Goal: Find specific page/section: Find specific page/section

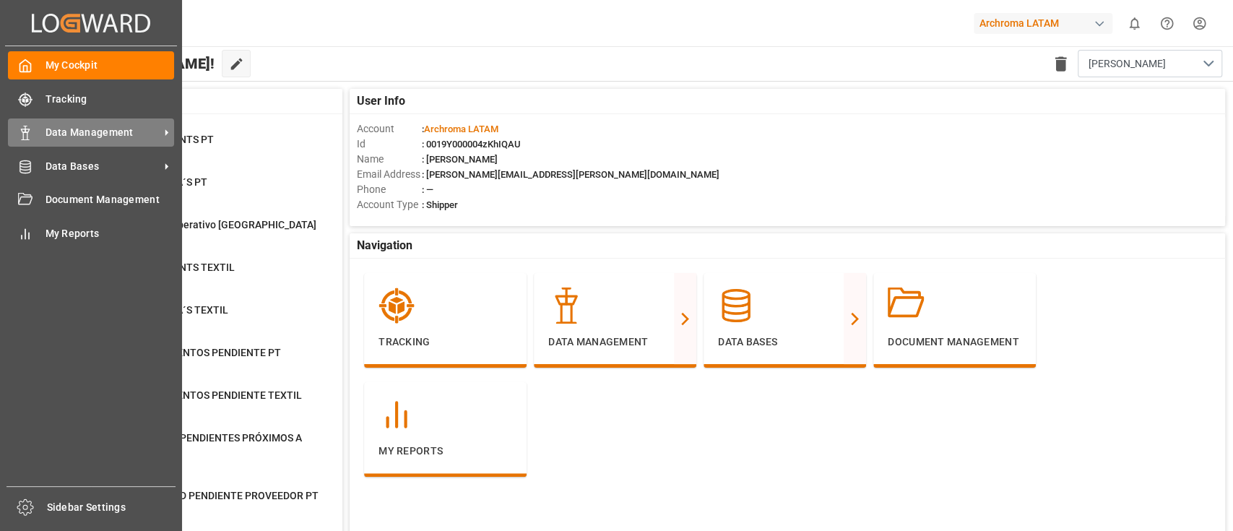
click at [81, 130] on span "Data Management" at bounding box center [103, 132] width 114 height 15
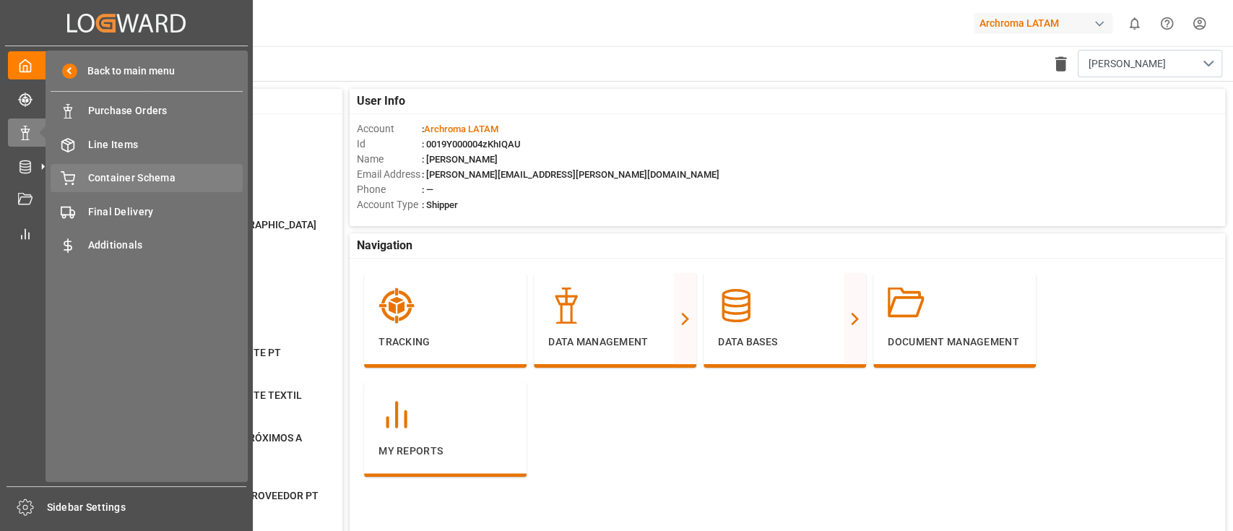
click at [132, 169] on div "Container Schema Container Schema" at bounding box center [147, 178] width 192 height 28
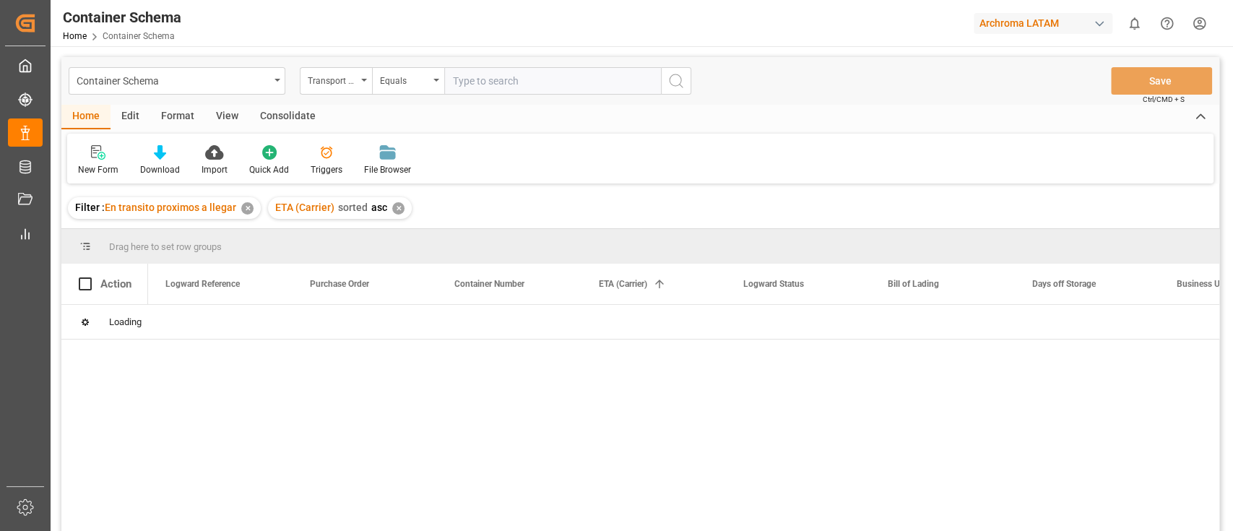
click at [139, 118] on div "Edit" at bounding box center [131, 117] width 40 height 25
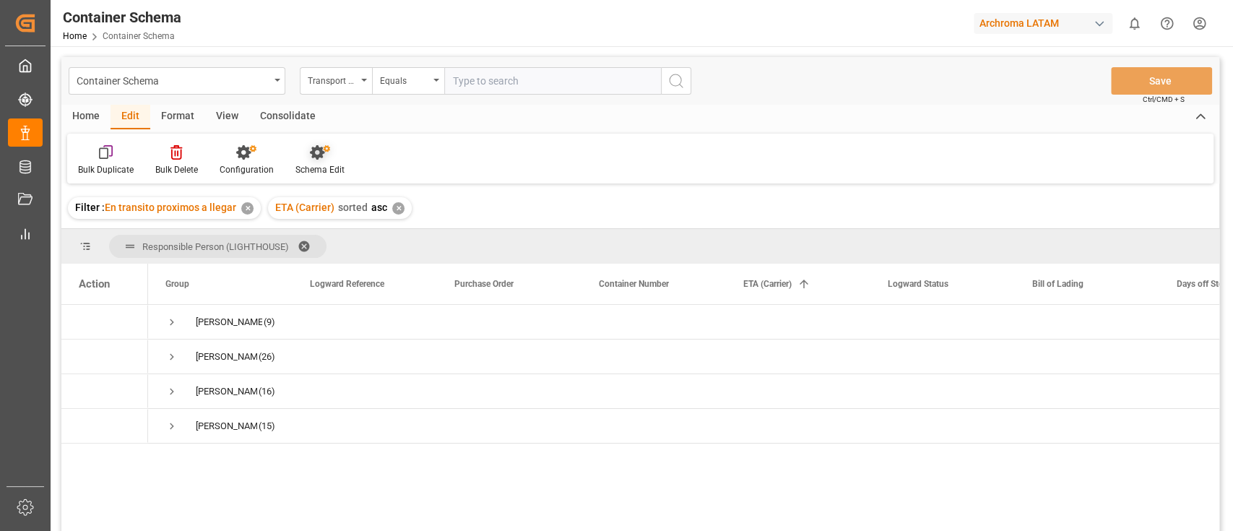
click at [314, 148] on icon at bounding box center [317, 152] width 14 height 14
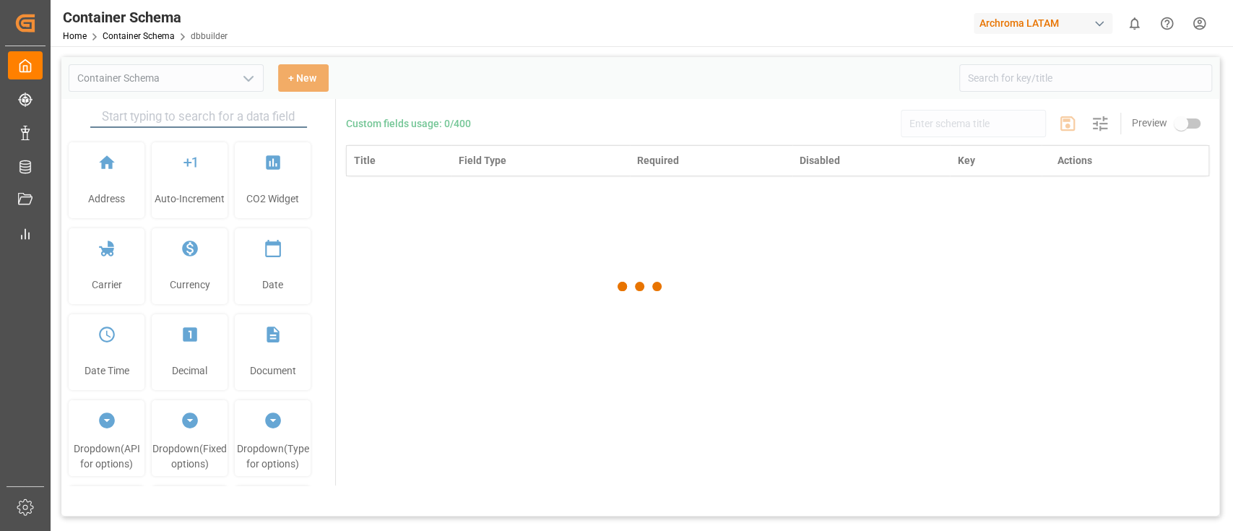
type input "Container Schema"
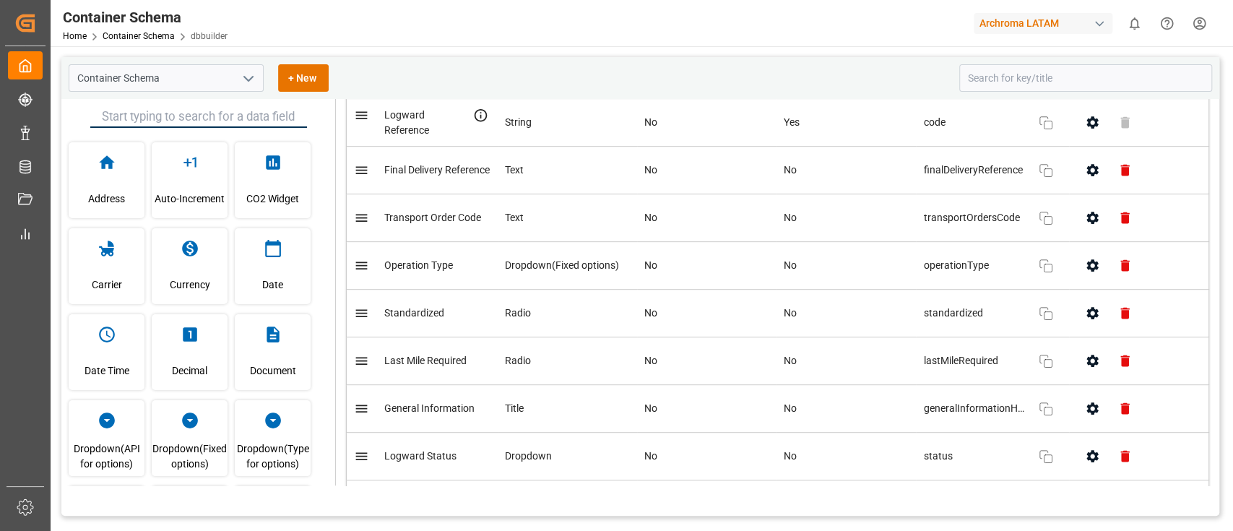
scroll to position [470, 0]
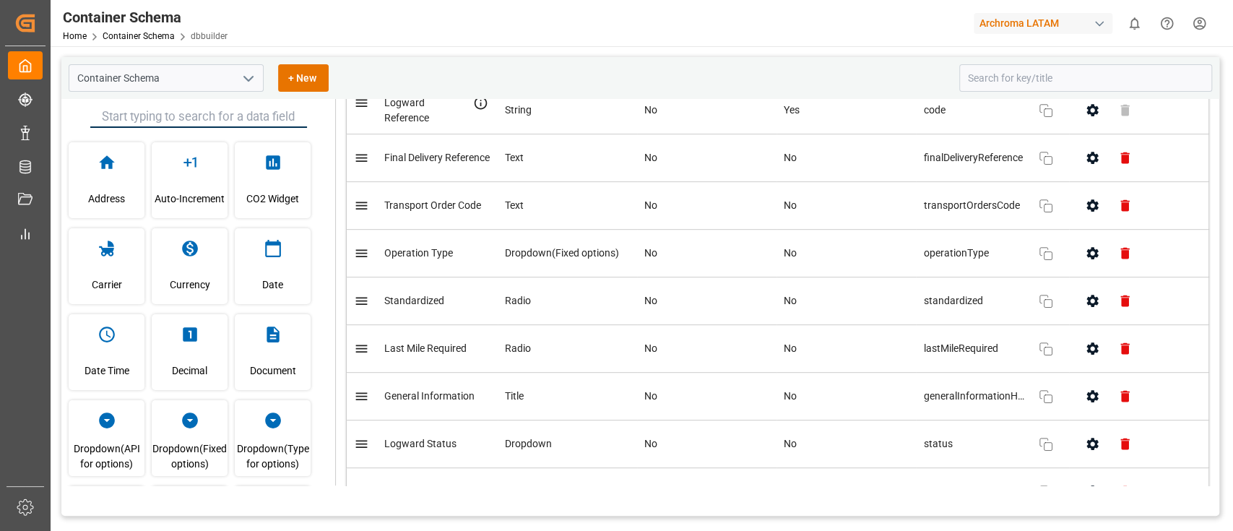
click at [740, 32] on div "Container Schema Home Container Schema dbbuilder Archroma LATAM 0 Notifications…" at bounding box center [636, 23] width 1193 height 46
click at [623, 21] on div "Container Schema Home Container Schema dbbuilder Archroma LATAM 0 Notifications…" at bounding box center [636, 23] width 1193 height 46
click at [630, 37] on div "Container Schema Home Container Schema dbbuilder Archroma LATAM 0 Notifications…" at bounding box center [636, 23] width 1193 height 46
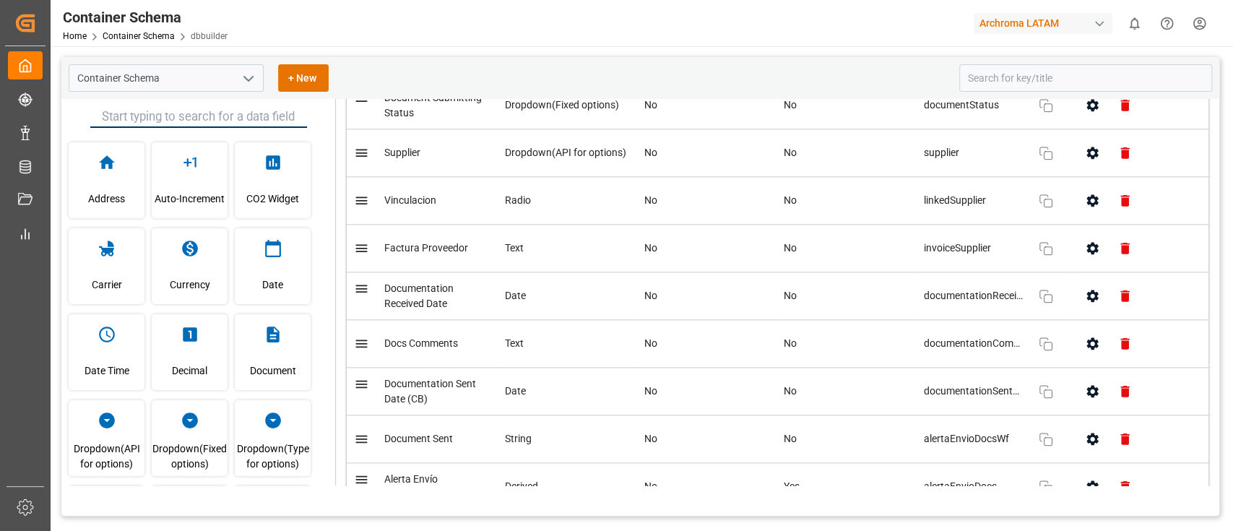
scroll to position [1142, 0]
click at [1087, 155] on icon "button" at bounding box center [1093, 153] width 12 height 12
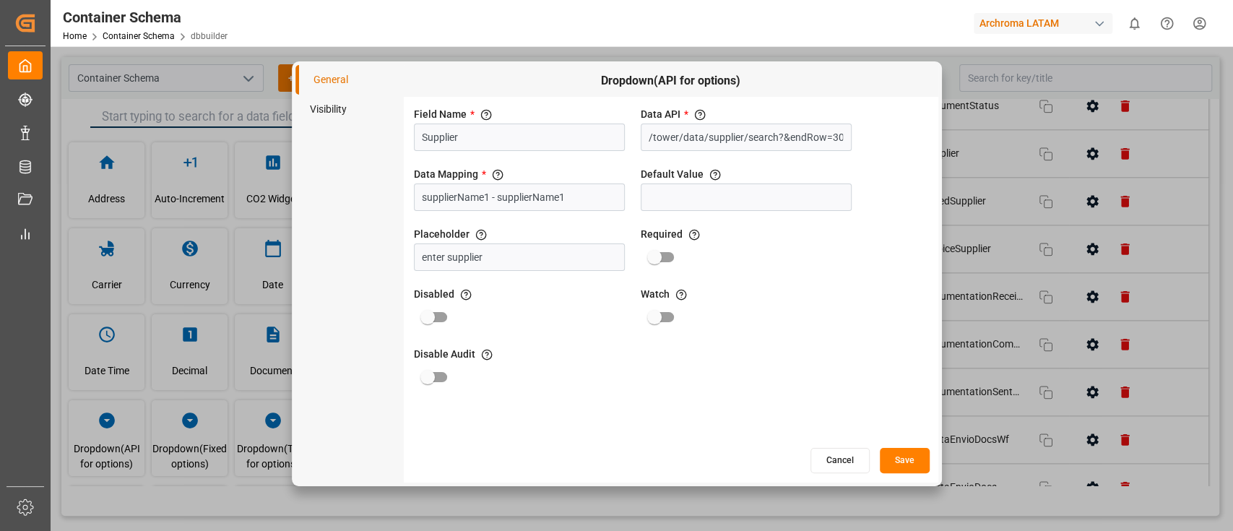
click at [832, 460] on button "Cancel" at bounding box center [840, 460] width 59 height 25
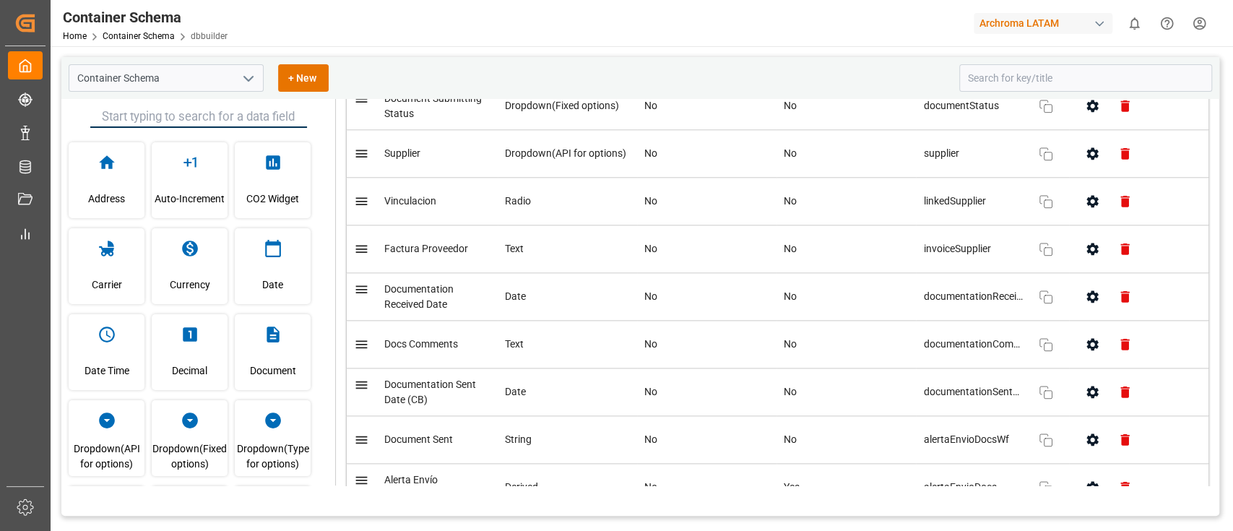
click at [237, 76] on button "open menu" at bounding box center [248, 78] width 22 height 22
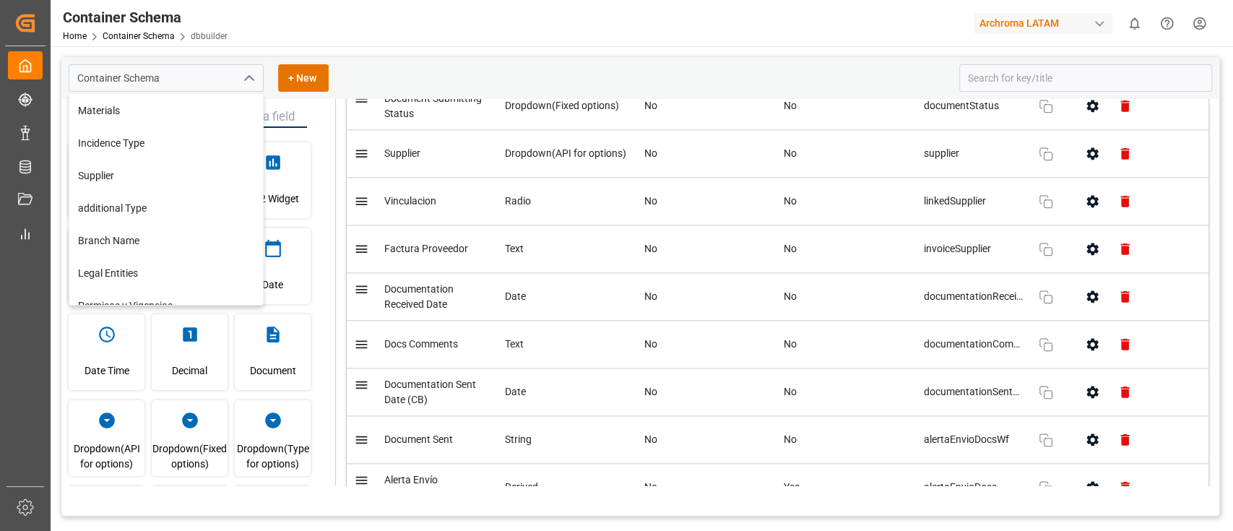
scroll to position [228, 0]
click at [133, 171] on div "Supplier" at bounding box center [166, 174] width 194 height 33
type input "Supplier"
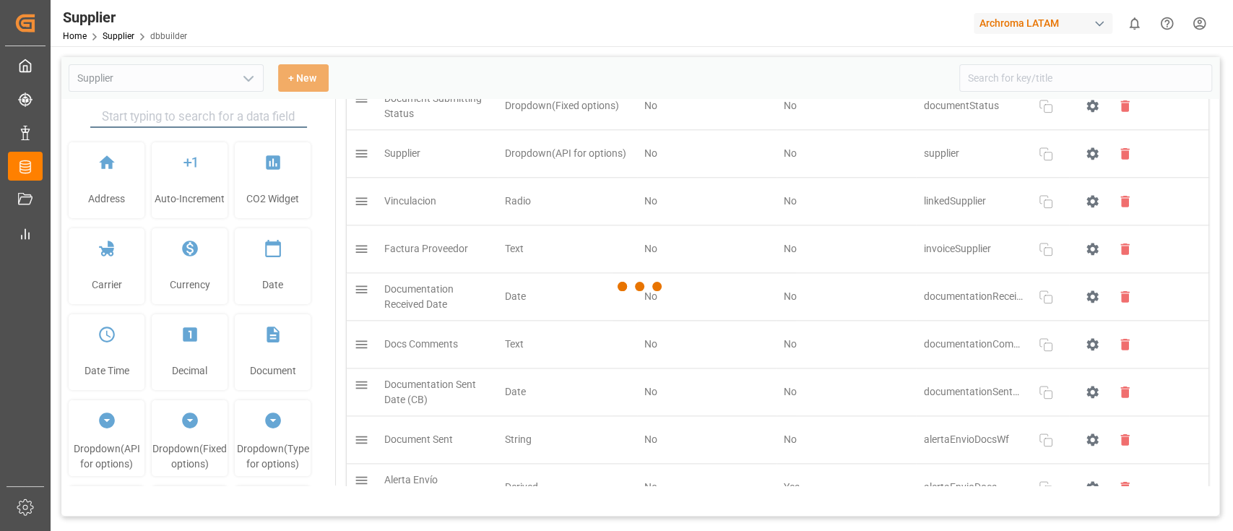
type input "Supplier"
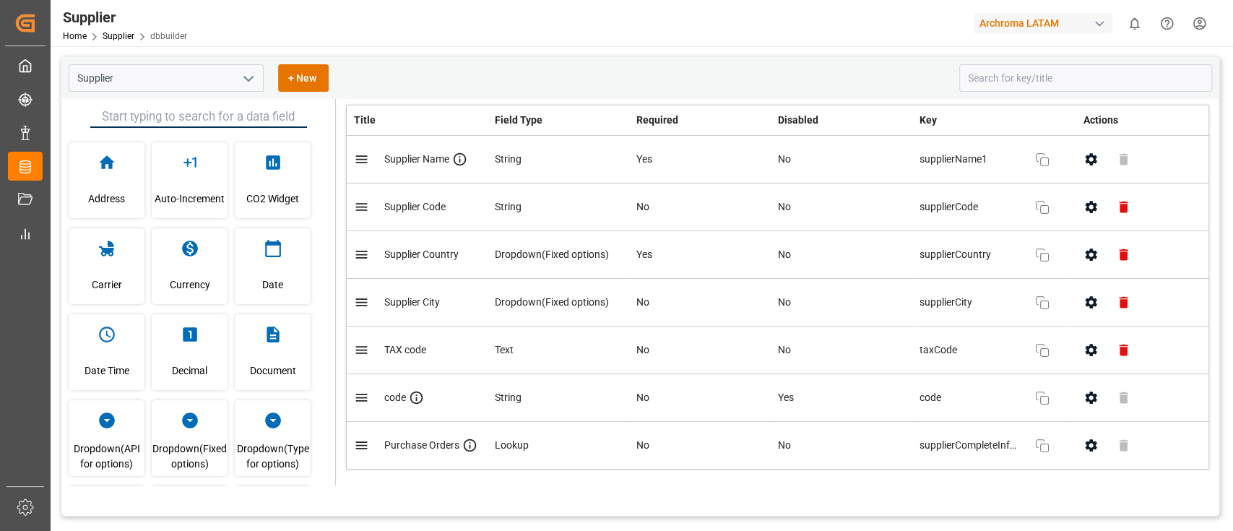
scroll to position [38, 0]
click at [1075, 158] on button "button" at bounding box center [1091, 160] width 33 height 33
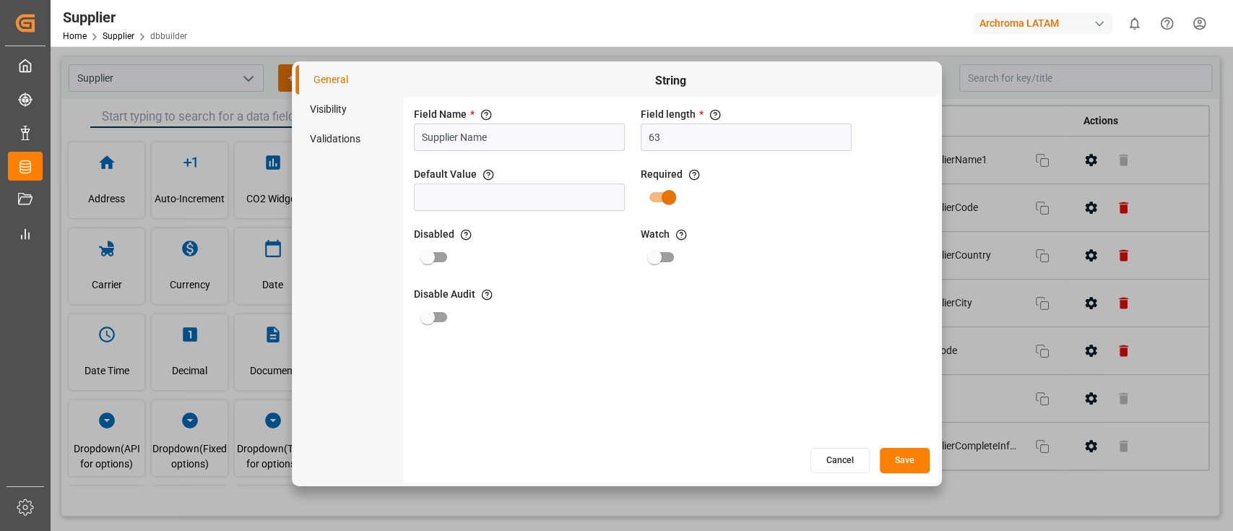
click at [834, 454] on button "Cancel" at bounding box center [840, 460] width 59 height 25
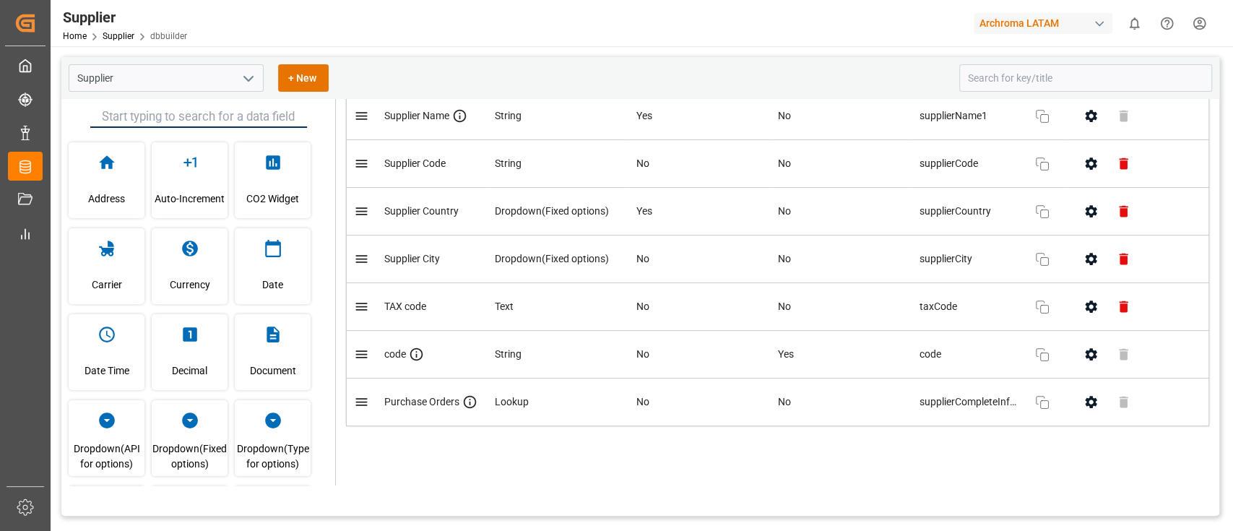
scroll to position [0, 0]
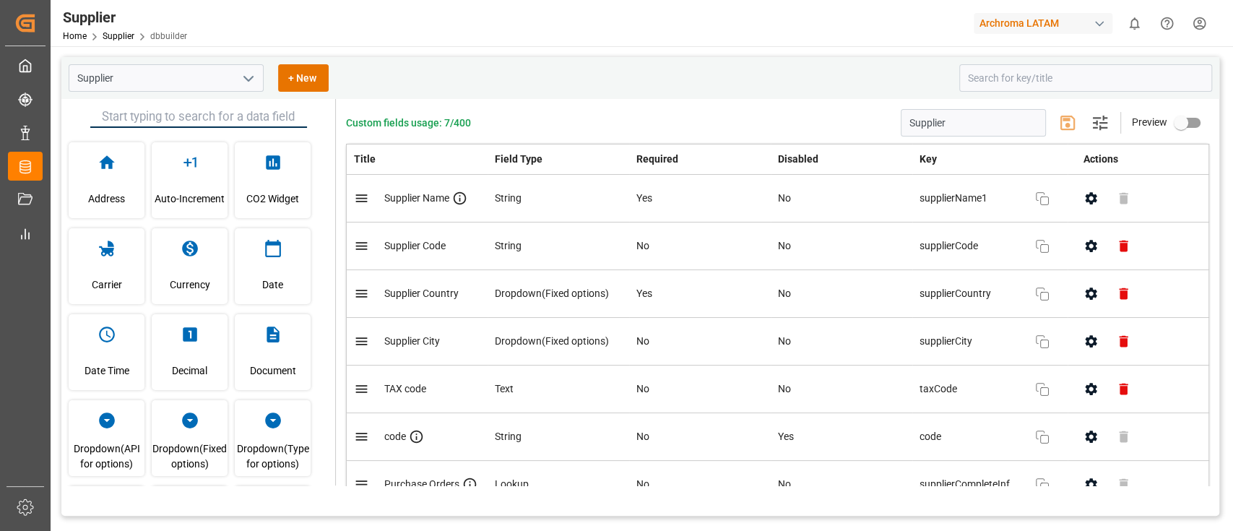
click at [240, 78] on icon "open menu" at bounding box center [248, 78] width 17 height 17
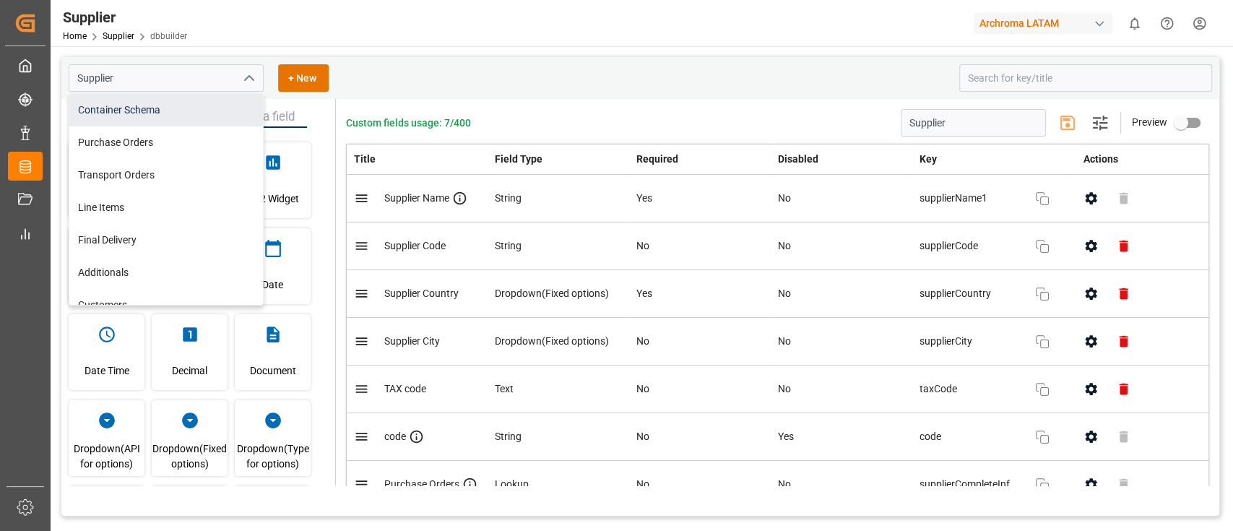
click at [170, 113] on div "Container Schema" at bounding box center [166, 110] width 194 height 33
type input "Container Schema"
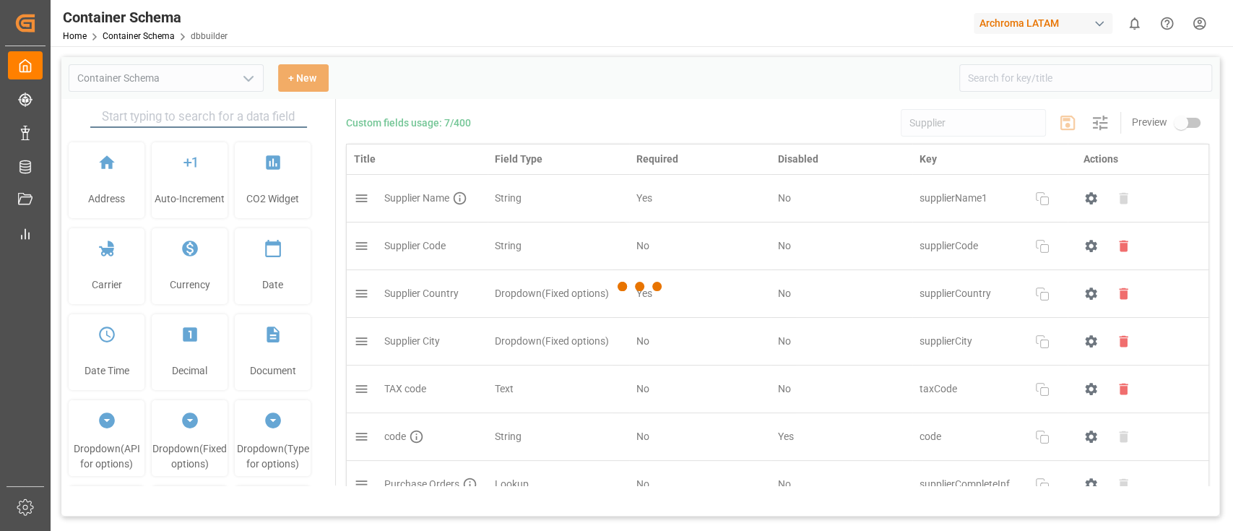
type input "Container Schema"
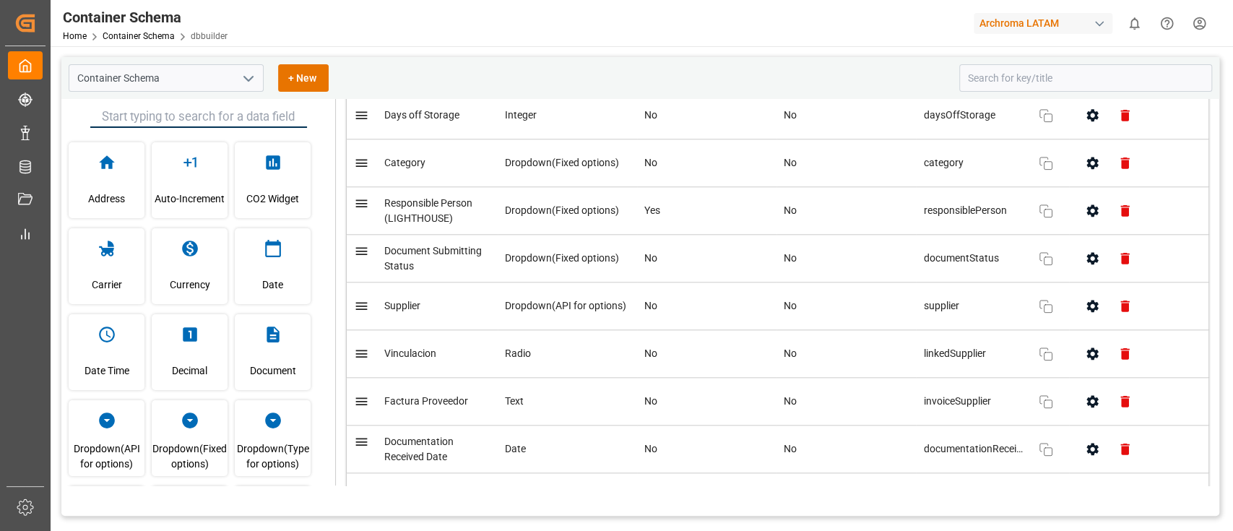
scroll to position [990, 0]
click at [1087, 299] on icon "button" at bounding box center [1093, 305] width 12 height 12
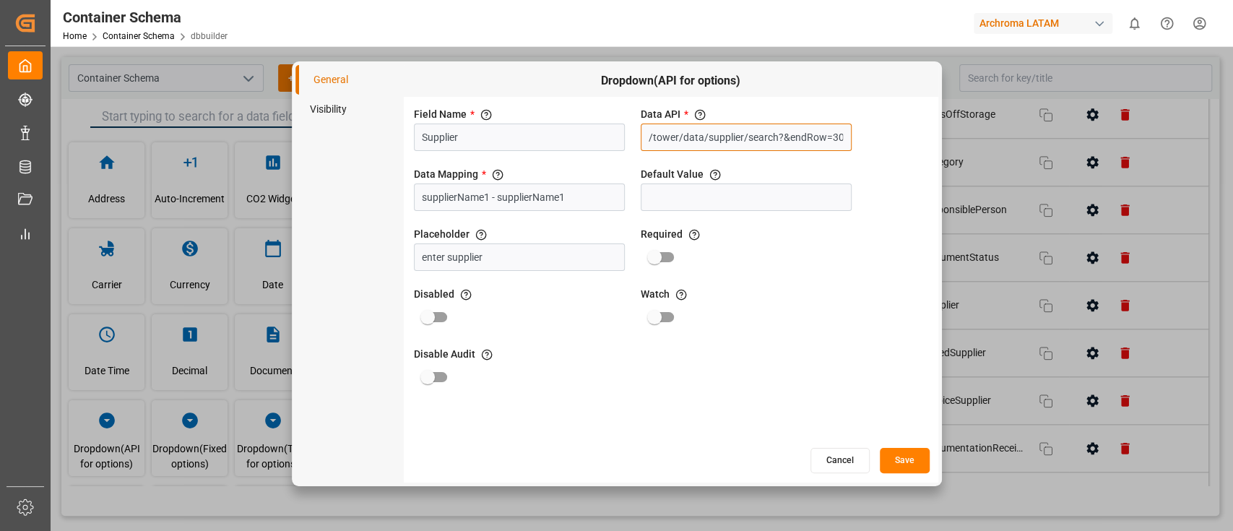
scroll to position [0, 119]
drag, startPoint x: 647, startPoint y: 138, endPoint x: 895, endPoint y: 149, distance: 247.4
click at [895, 149] on div "Field Name * The title of the field that will be shown in UI Supplier Data API …" at bounding box center [671, 272] width 535 height 350
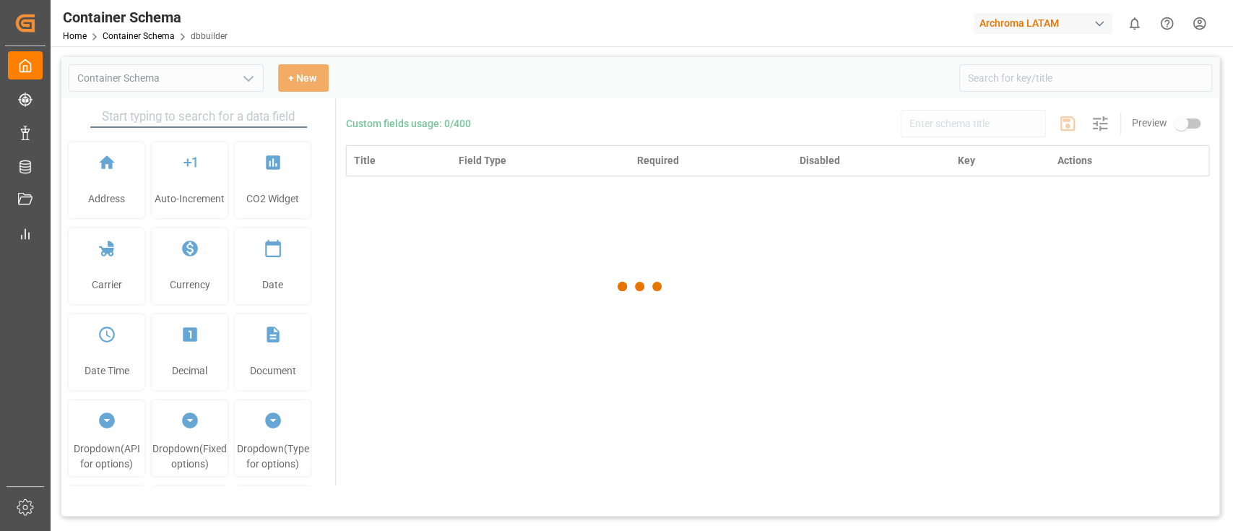
type input "Container Schema"
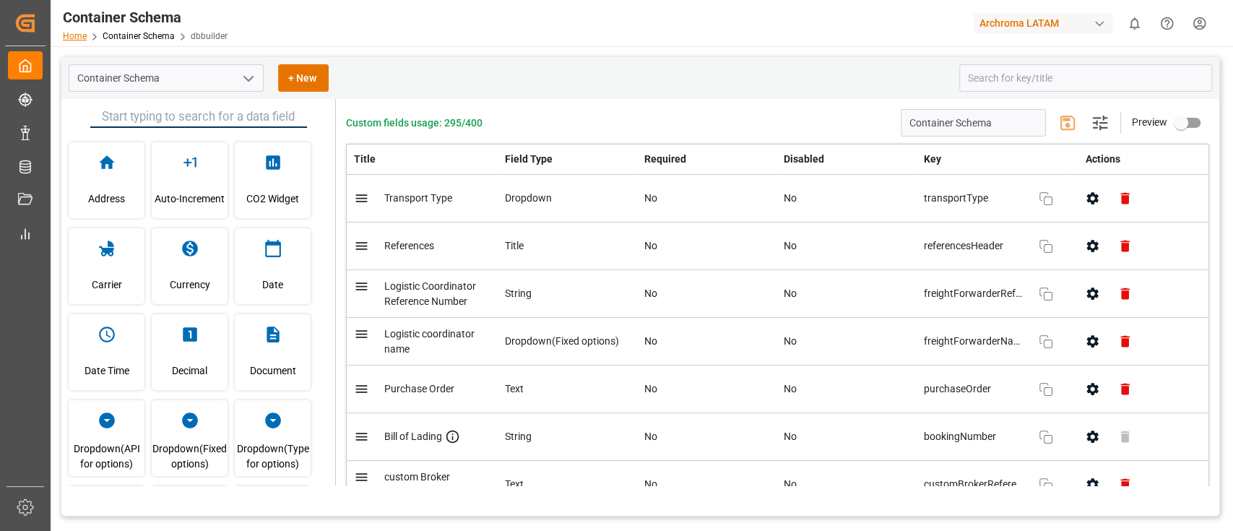
click at [77, 31] on link "Home" at bounding box center [75, 36] width 24 height 10
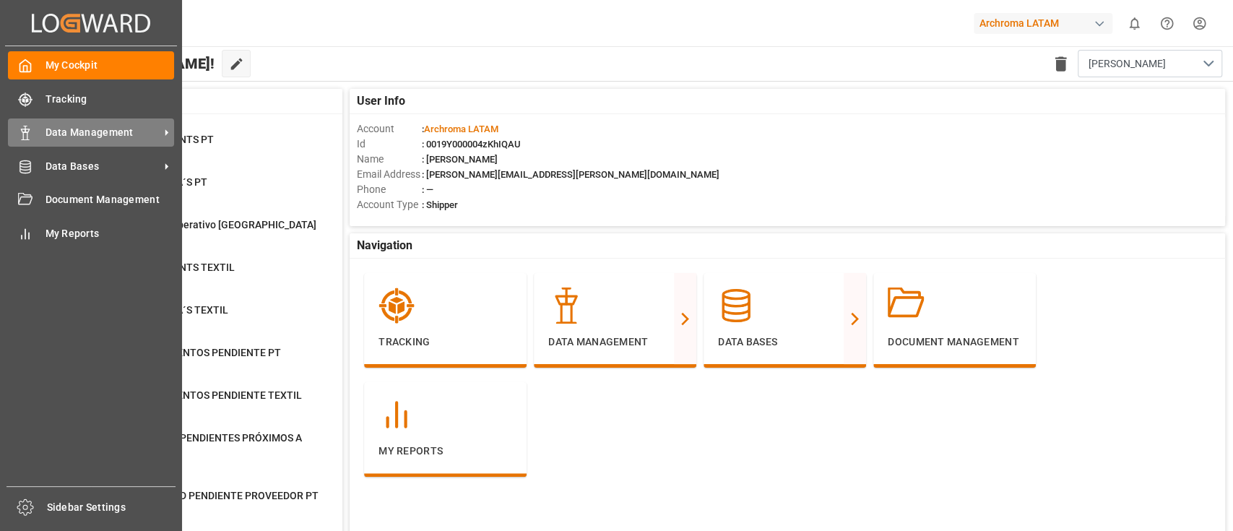
click at [69, 129] on span "Data Management" at bounding box center [103, 132] width 114 height 15
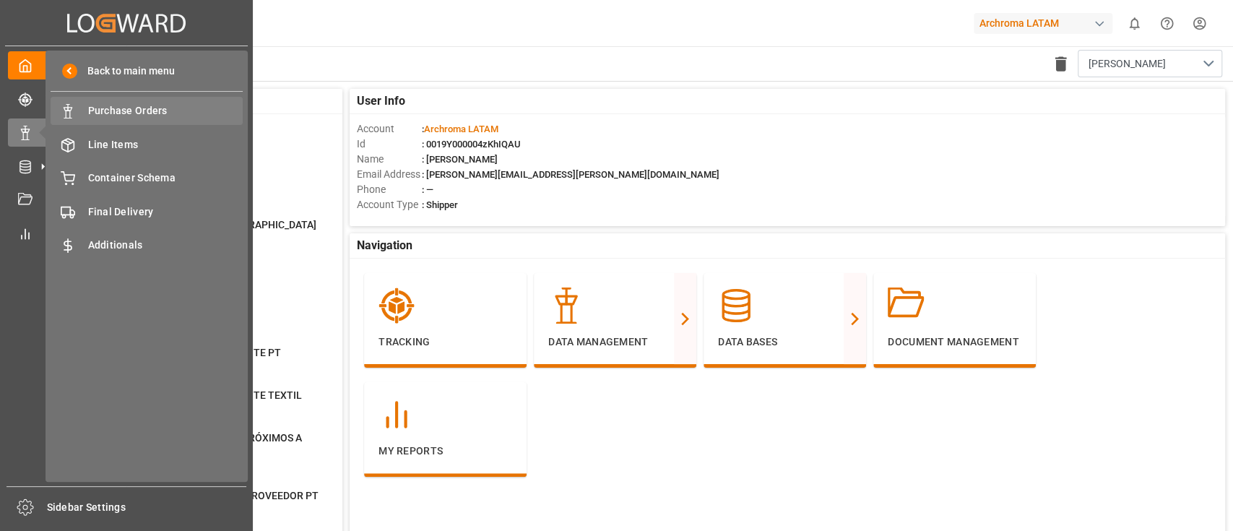
click at [145, 108] on span "Purchase Orders" at bounding box center [165, 110] width 155 height 15
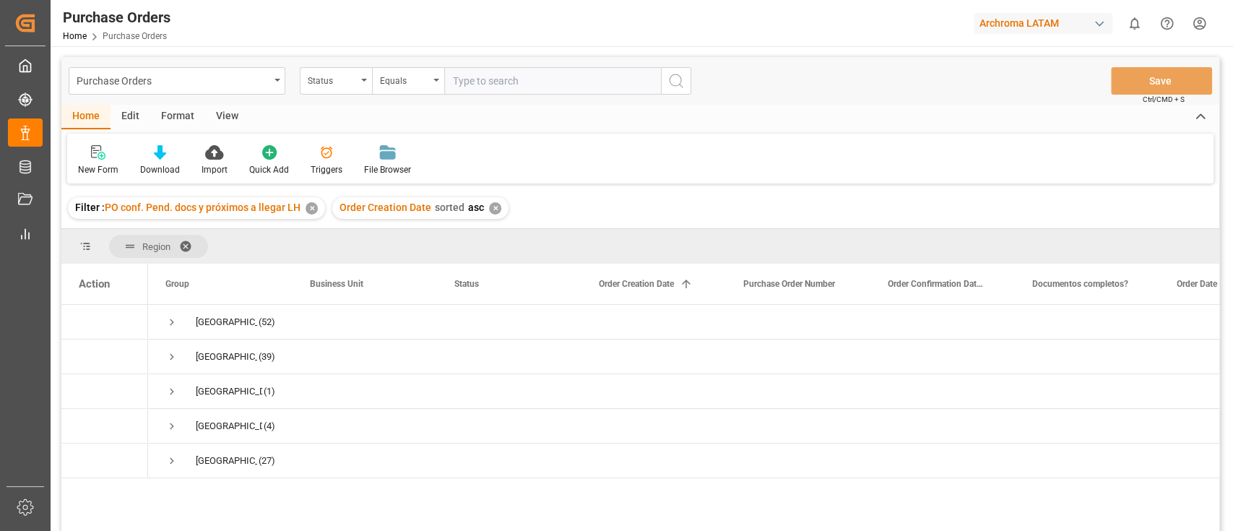
click at [491, 204] on div "✕" at bounding box center [495, 208] width 12 height 12
click at [308, 209] on div "✕" at bounding box center [312, 208] width 12 height 12
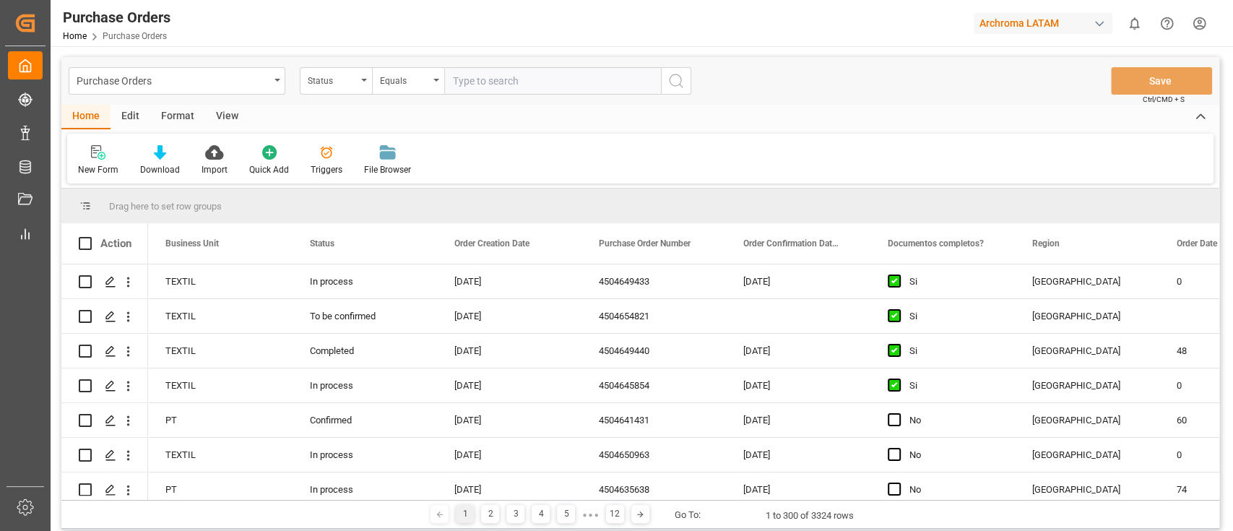
click at [647, 181] on div "New Form Download Import Quick Add Triggers File Browser" at bounding box center [640, 159] width 1147 height 50
click at [679, 151] on div "New Form Download Import Quick Add Triggers File Browser" at bounding box center [640, 159] width 1147 height 50
click at [130, 119] on div "Edit" at bounding box center [131, 117] width 40 height 25
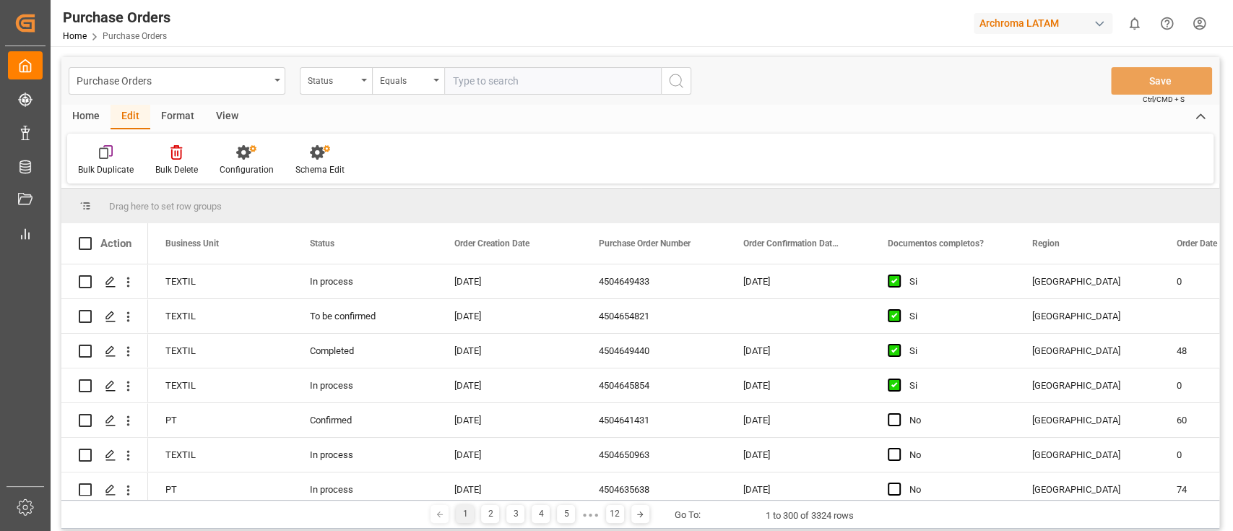
click at [173, 119] on div "Format" at bounding box center [177, 117] width 55 height 25
click at [133, 280] on icon "open menu" at bounding box center [128, 282] width 15 height 15
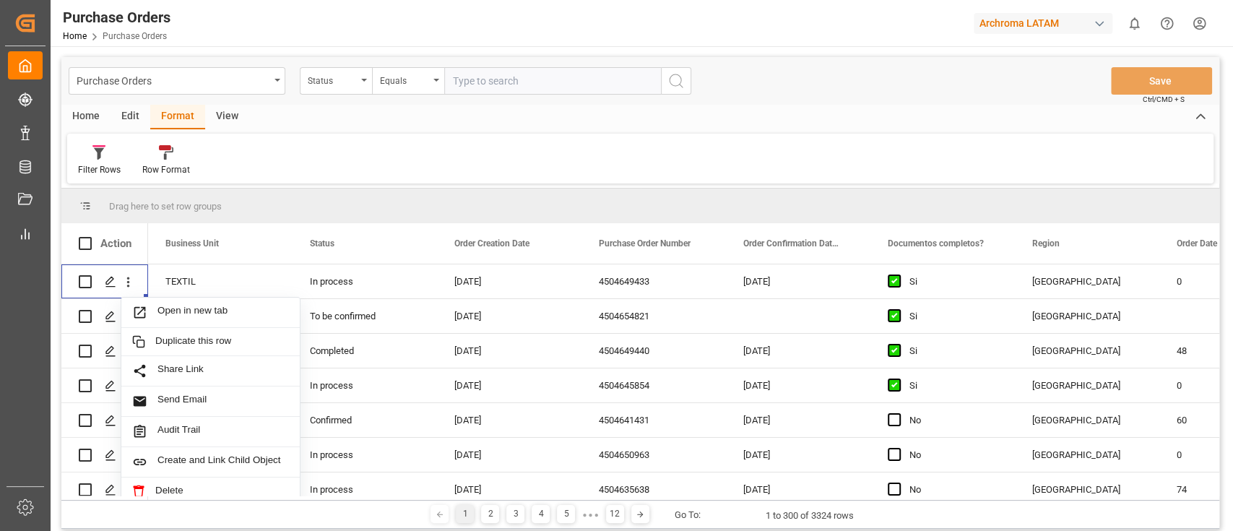
click at [543, 110] on div "Home Edit Format View" at bounding box center [640, 117] width 1158 height 25
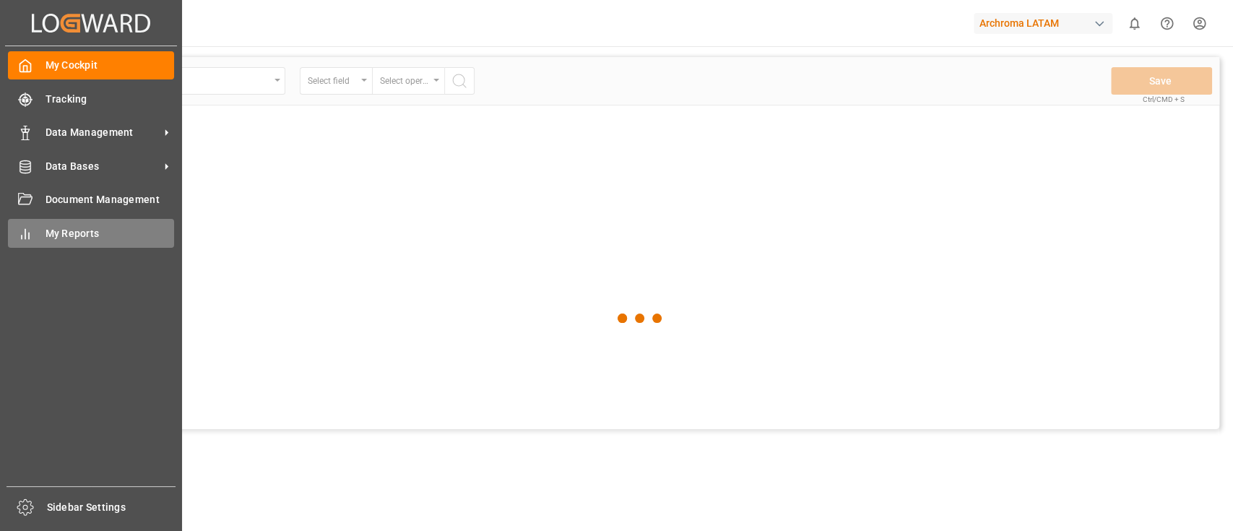
click at [69, 235] on span "My Reports" at bounding box center [110, 233] width 129 height 15
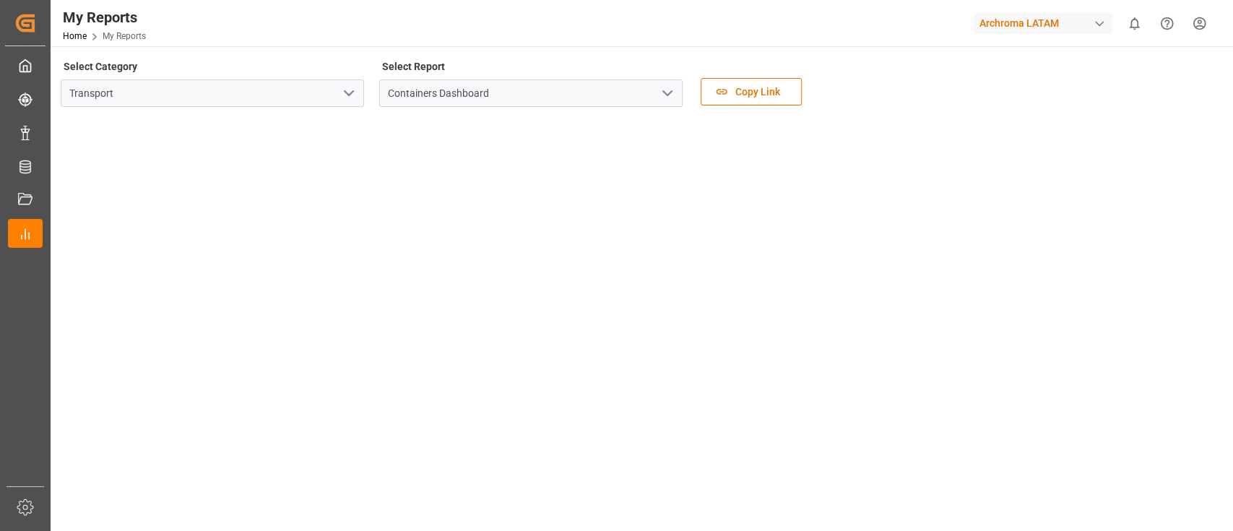
click at [347, 96] on icon "open menu" at bounding box center [348, 93] width 17 height 17
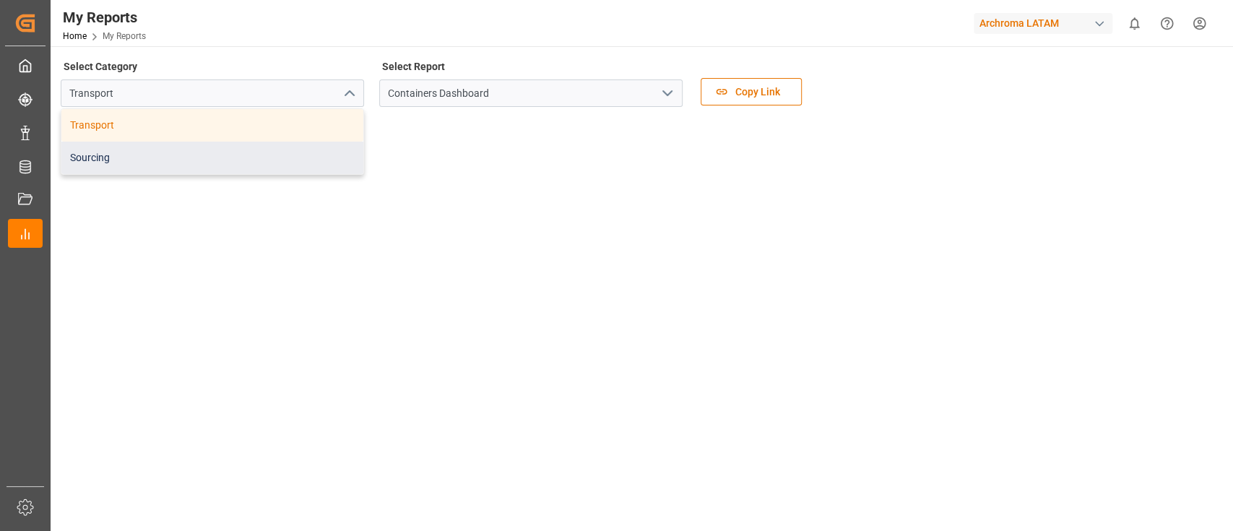
click at [309, 157] on div "Sourcing" at bounding box center [212, 158] width 302 height 33
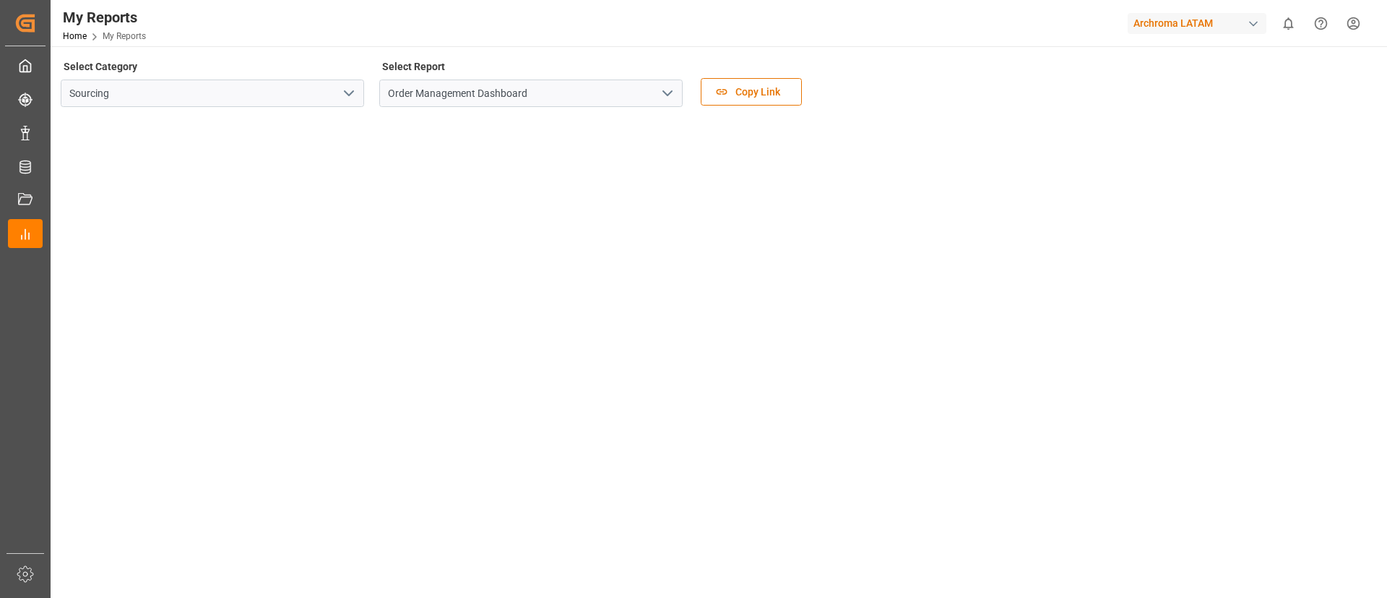
drag, startPoint x: 1139, startPoint y: 1, endPoint x: 841, endPoint y: 95, distance: 312.2
click at [841, 95] on div "Select Category Sourcing Select Report Order Management Dashboard Copy Link" at bounding box center [718, 86] width 1314 height 61
